Goal: Book appointment/travel/reservation

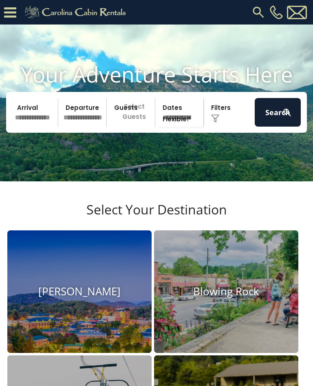
click at [215, 303] on img at bounding box center [226, 291] width 144 height 122
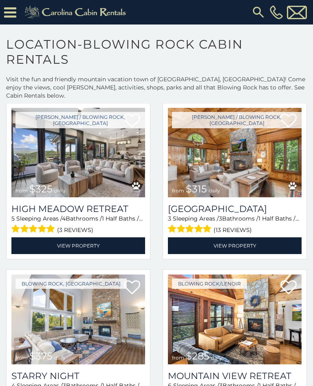
scroll to position [705, 0]
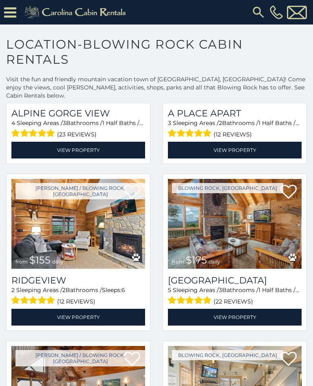
scroll to position [3304, 0]
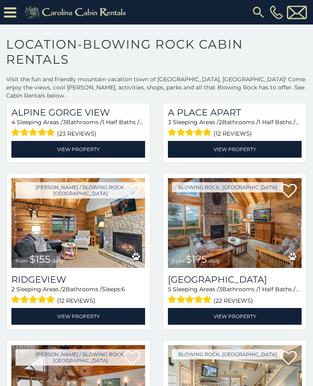
click at [222, 315] on link "View Property" at bounding box center [235, 316] width 134 height 17
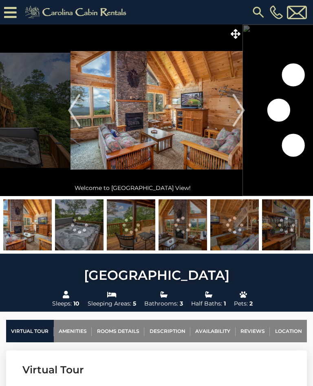
click at [212, 333] on link "Availability" at bounding box center [213, 330] width 45 height 22
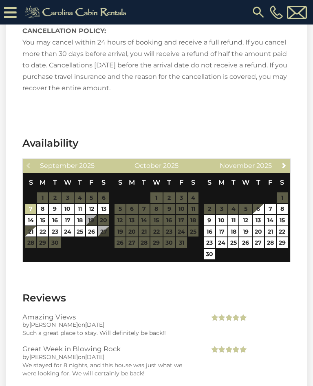
scroll to position [1606, 0]
